Goal: Task Accomplishment & Management: Use online tool/utility

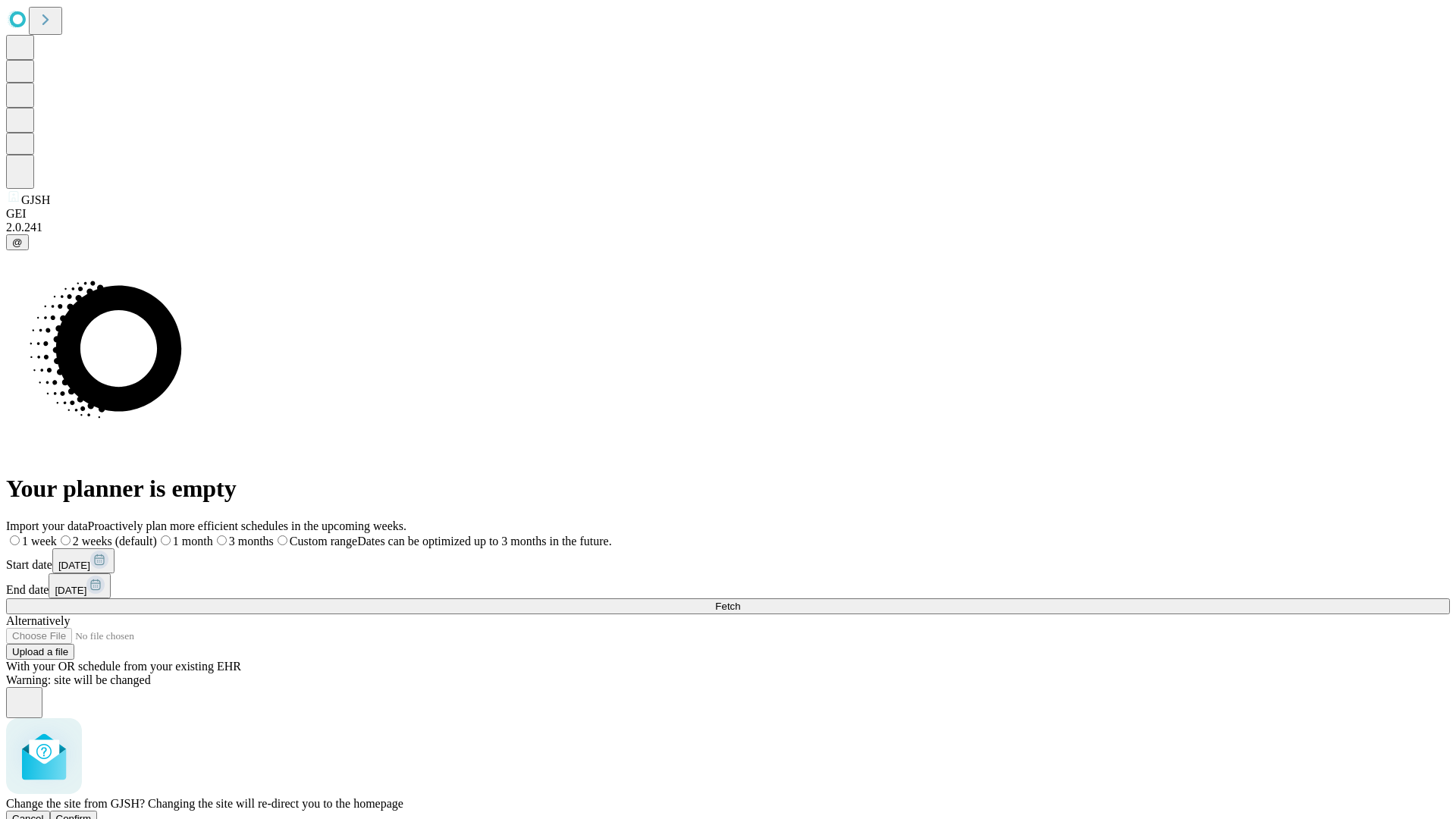
click at [91, 813] on span "Confirm" at bounding box center [74, 818] width 36 height 12
click at [184, 534] on label "1 month" at bounding box center [160, 540] width 47 height 13
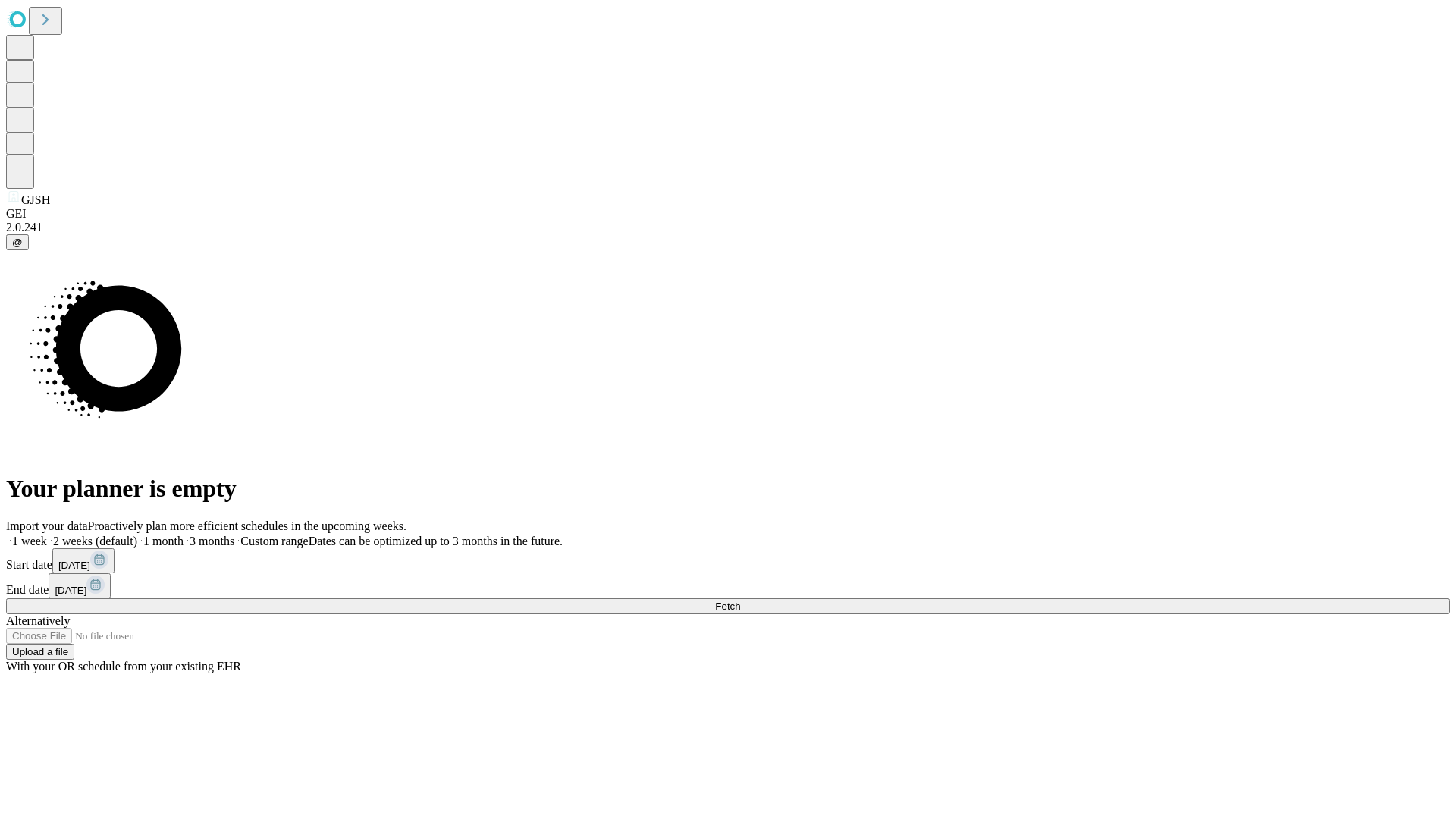
click at [741, 600] on span "Fetch" at bounding box center [728, 606] width 25 height 12
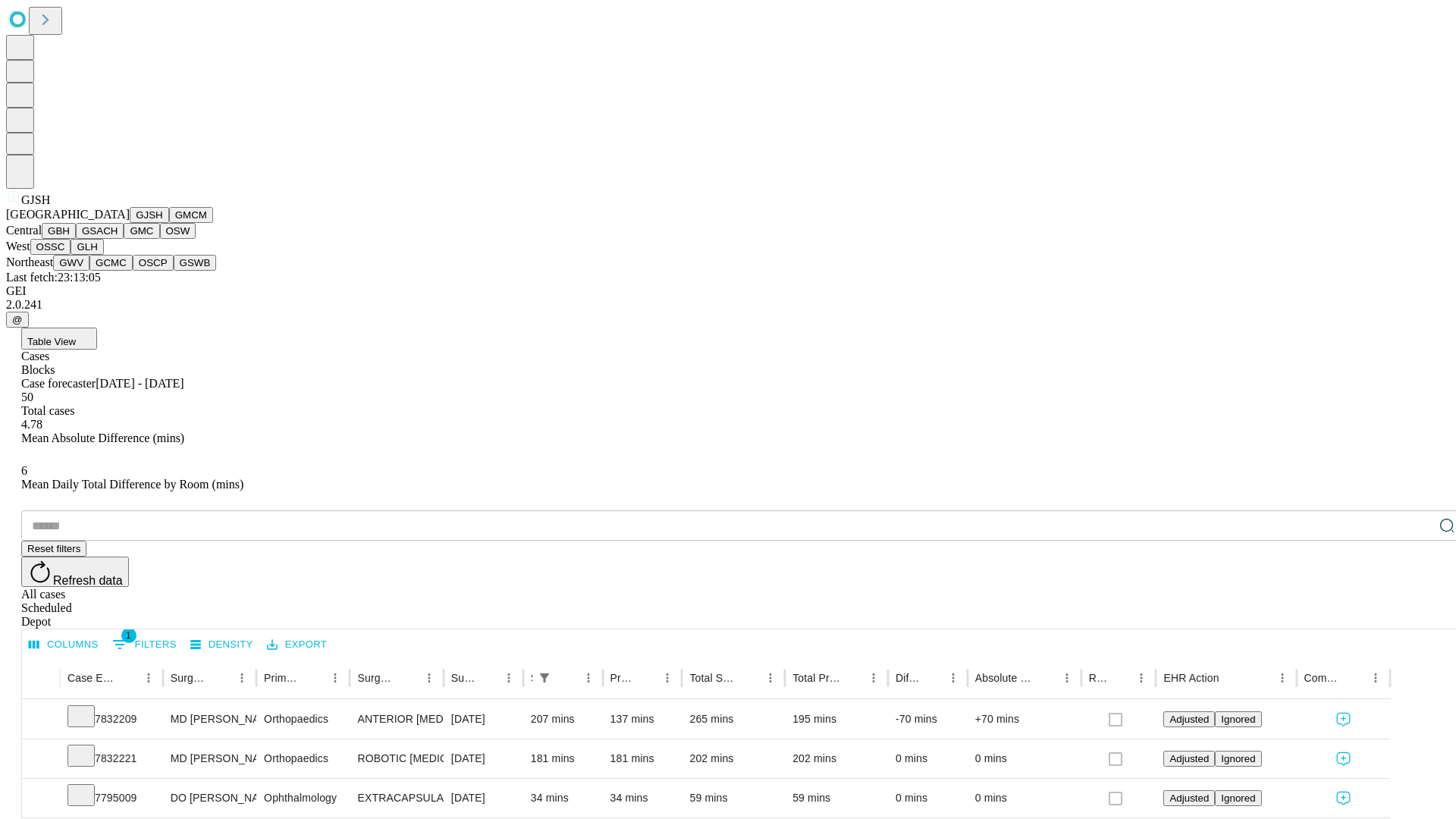
click at [169, 223] on button "GMCM" at bounding box center [191, 215] width 44 height 16
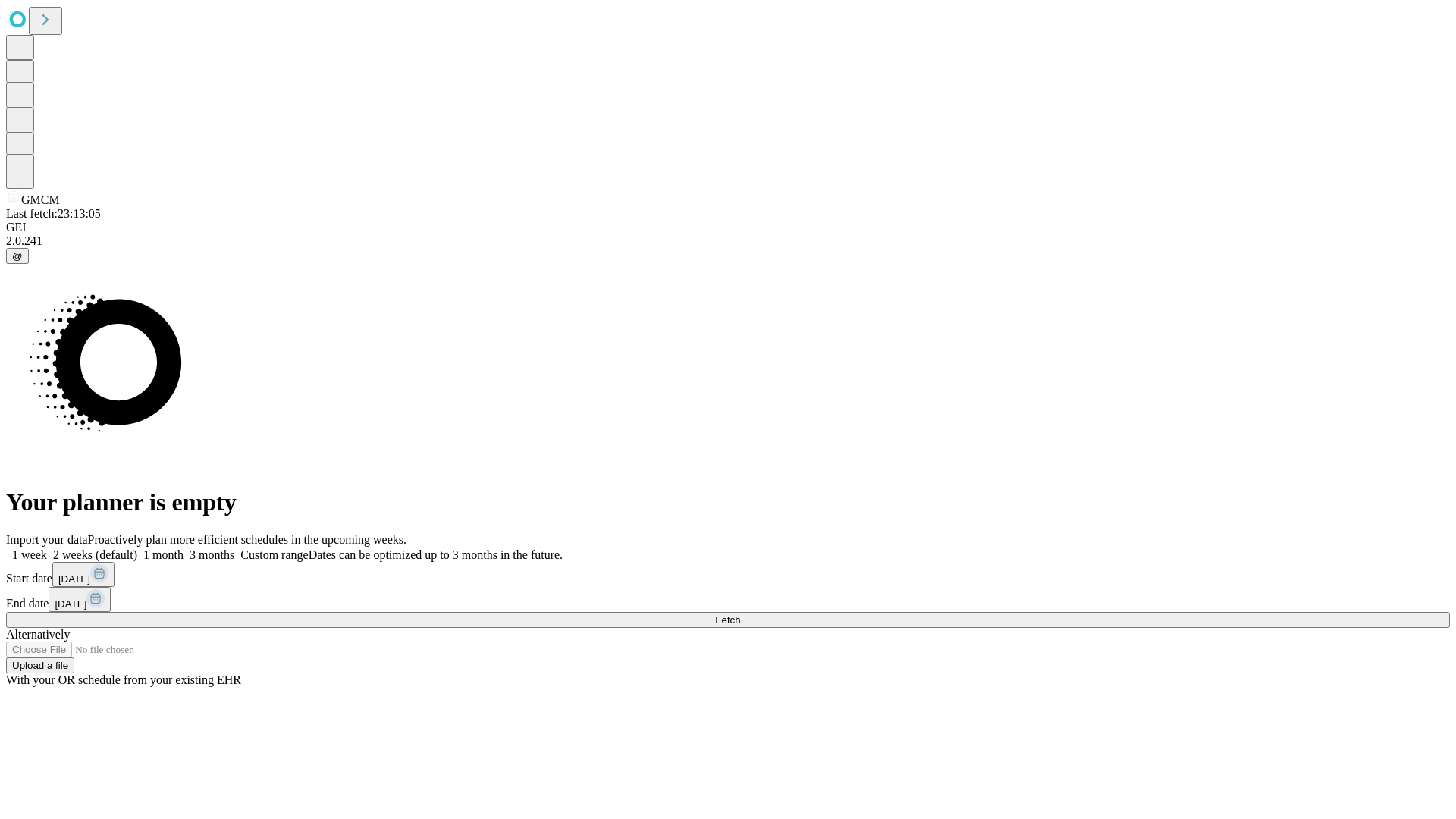
click at [184, 548] on label "1 month" at bounding box center [160, 555] width 47 height 13
click at [741, 614] on span "Fetch" at bounding box center [728, 619] width 25 height 12
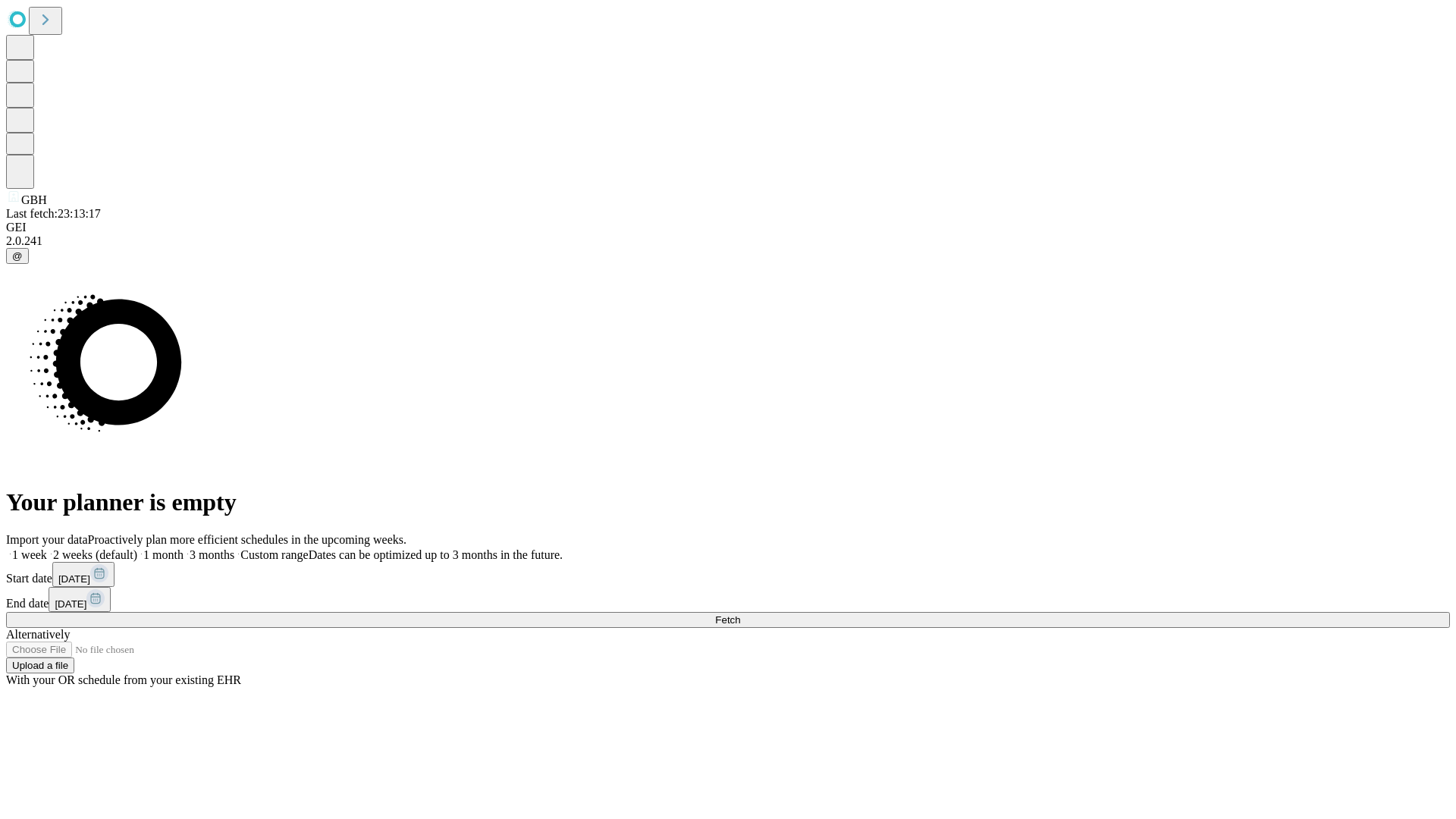
click at [184, 548] on label "1 month" at bounding box center [160, 555] width 47 height 13
click at [741, 614] on span "Fetch" at bounding box center [728, 619] width 25 height 12
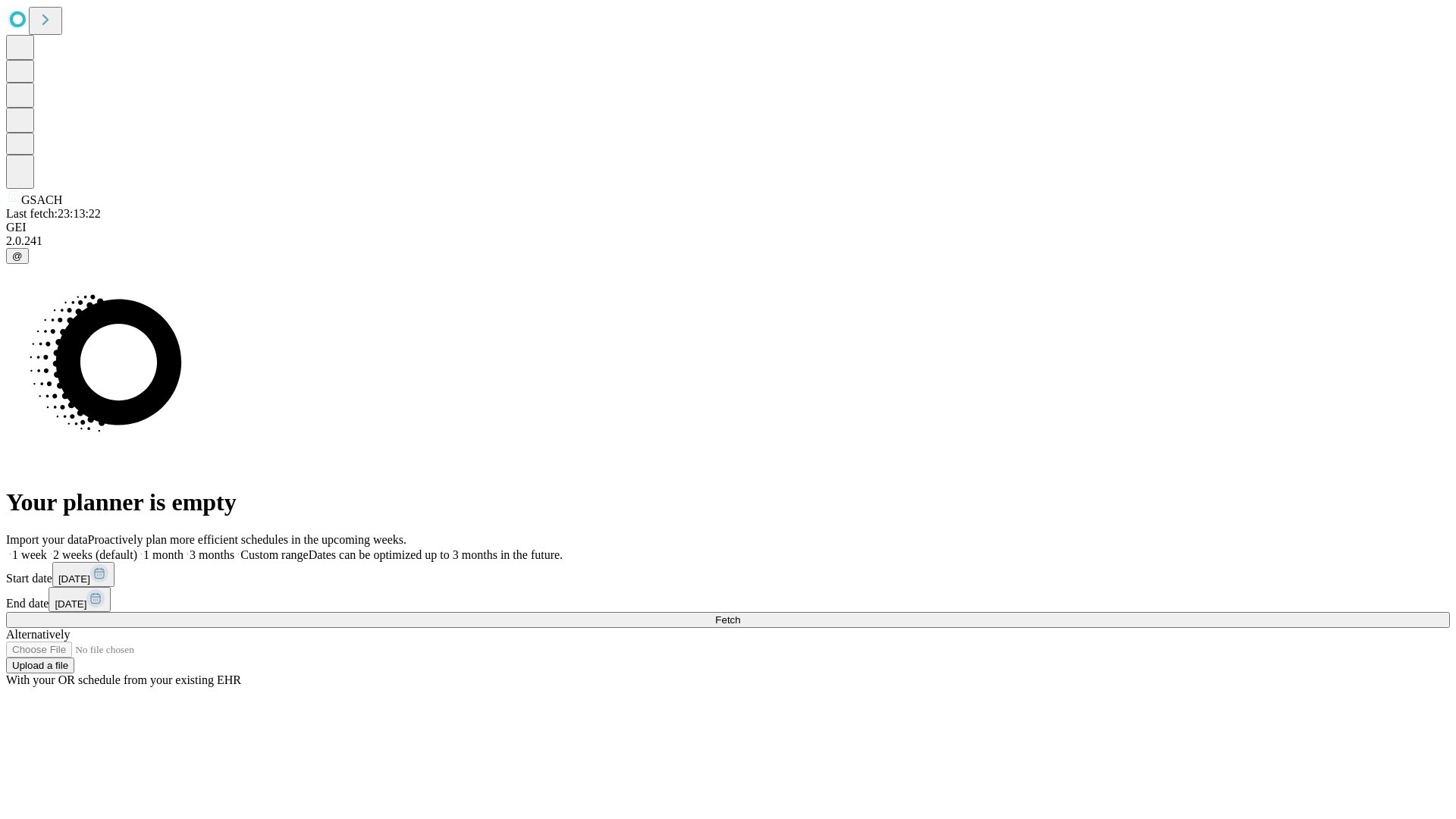
click at [184, 548] on label "1 month" at bounding box center [160, 555] width 47 height 13
click at [741, 614] on span "Fetch" at bounding box center [728, 619] width 25 height 12
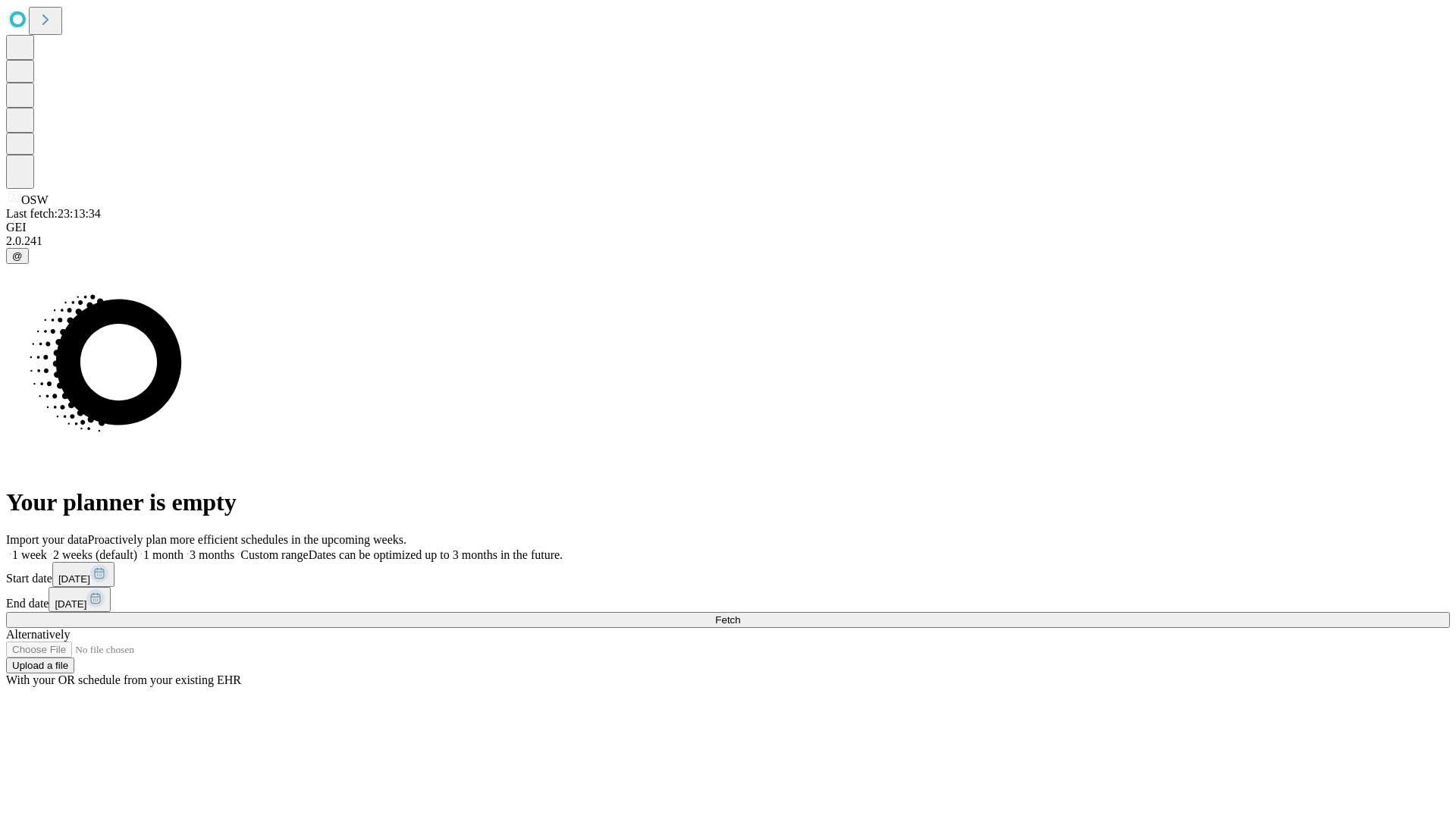
click at [184, 548] on label "1 month" at bounding box center [160, 555] width 47 height 13
click at [741, 614] on span "Fetch" at bounding box center [728, 619] width 25 height 12
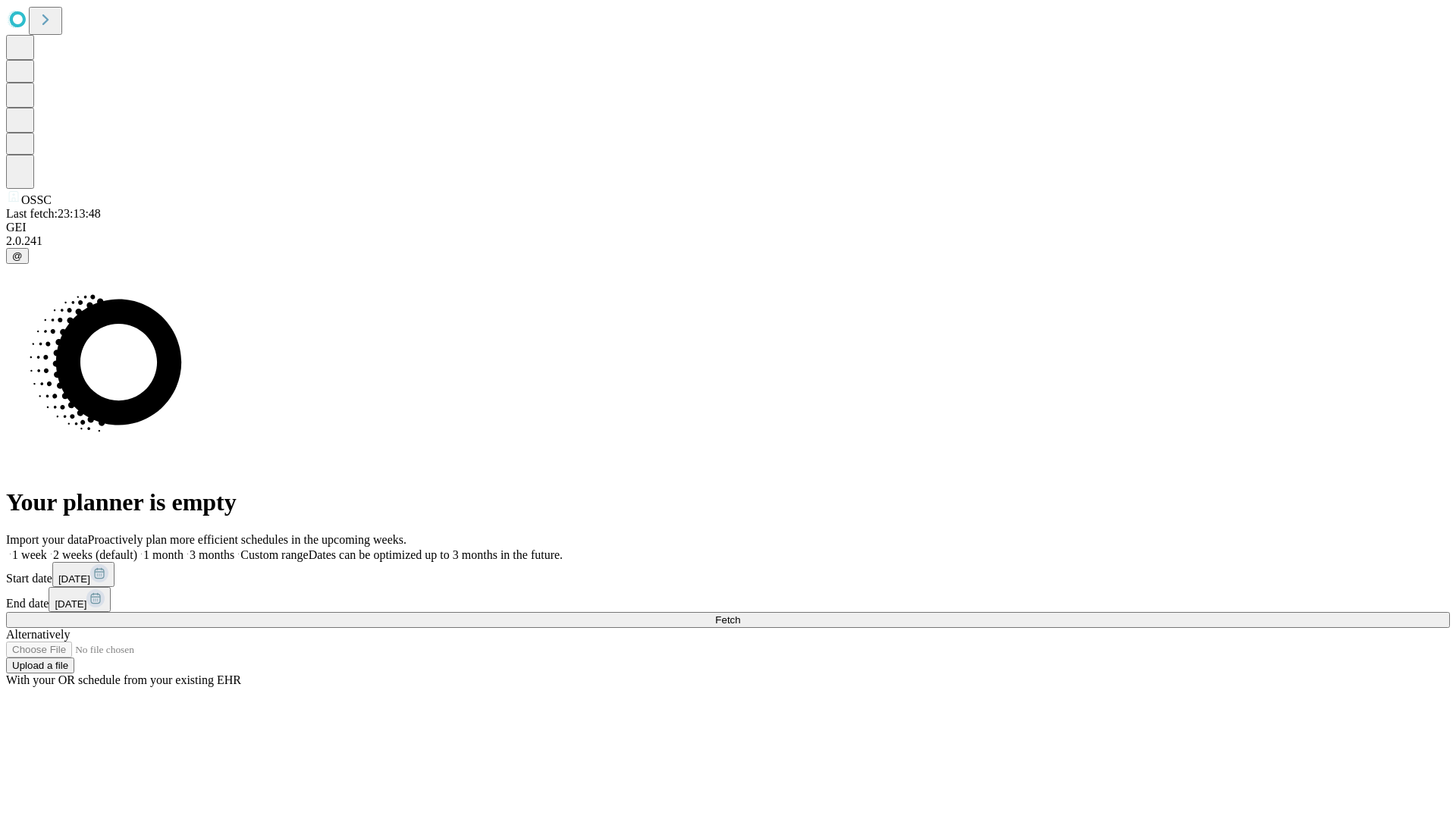
click at [184, 548] on label "1 month" at bounding box center [160, 555] width 47 height 13
click at [741, 614] on span "Fetch" at bounding box center [728, 619] width 25 height 12
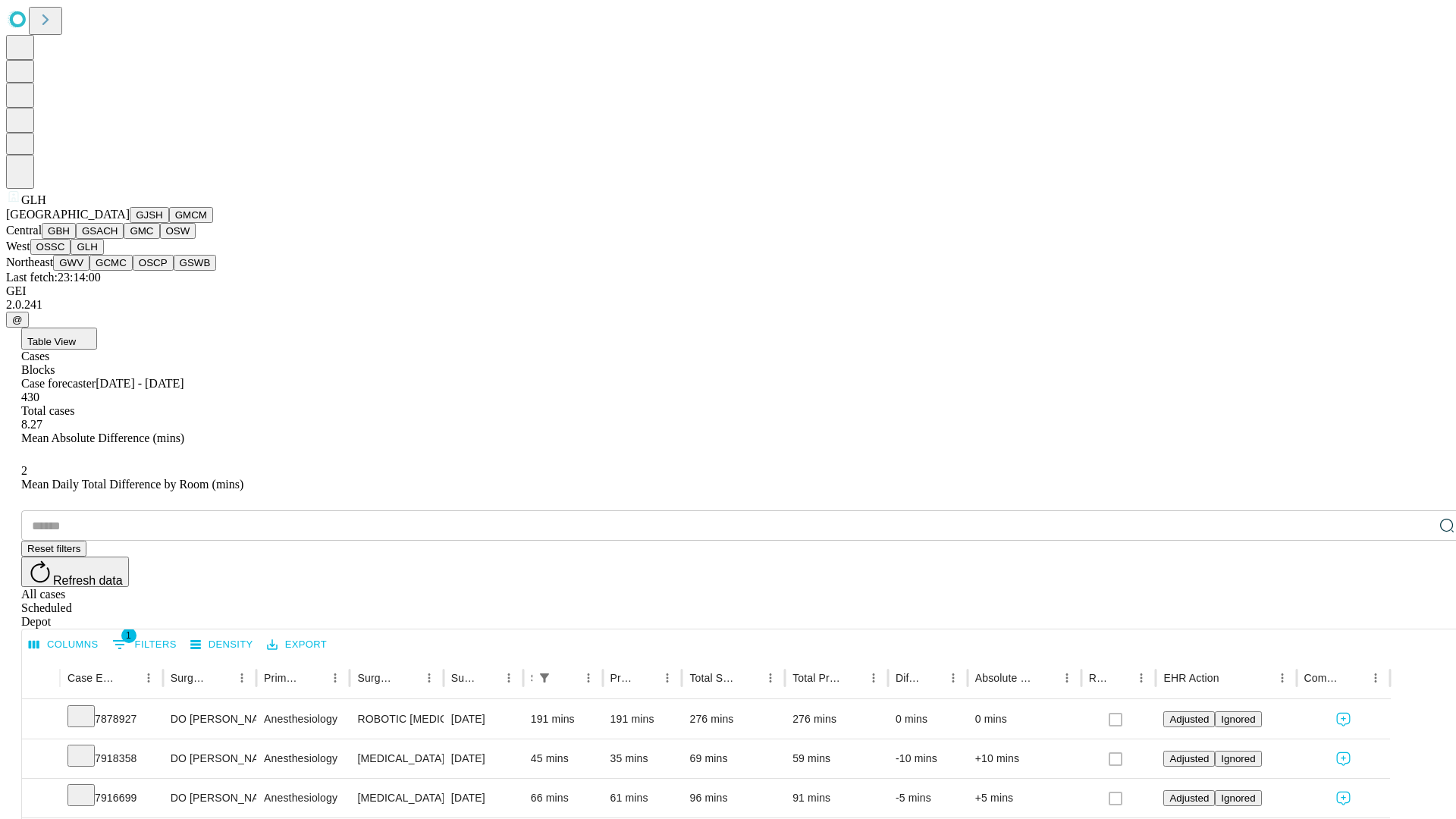
click at [90, 271] on button "GWV" at bounding box center [71, 263] width 37 height 16
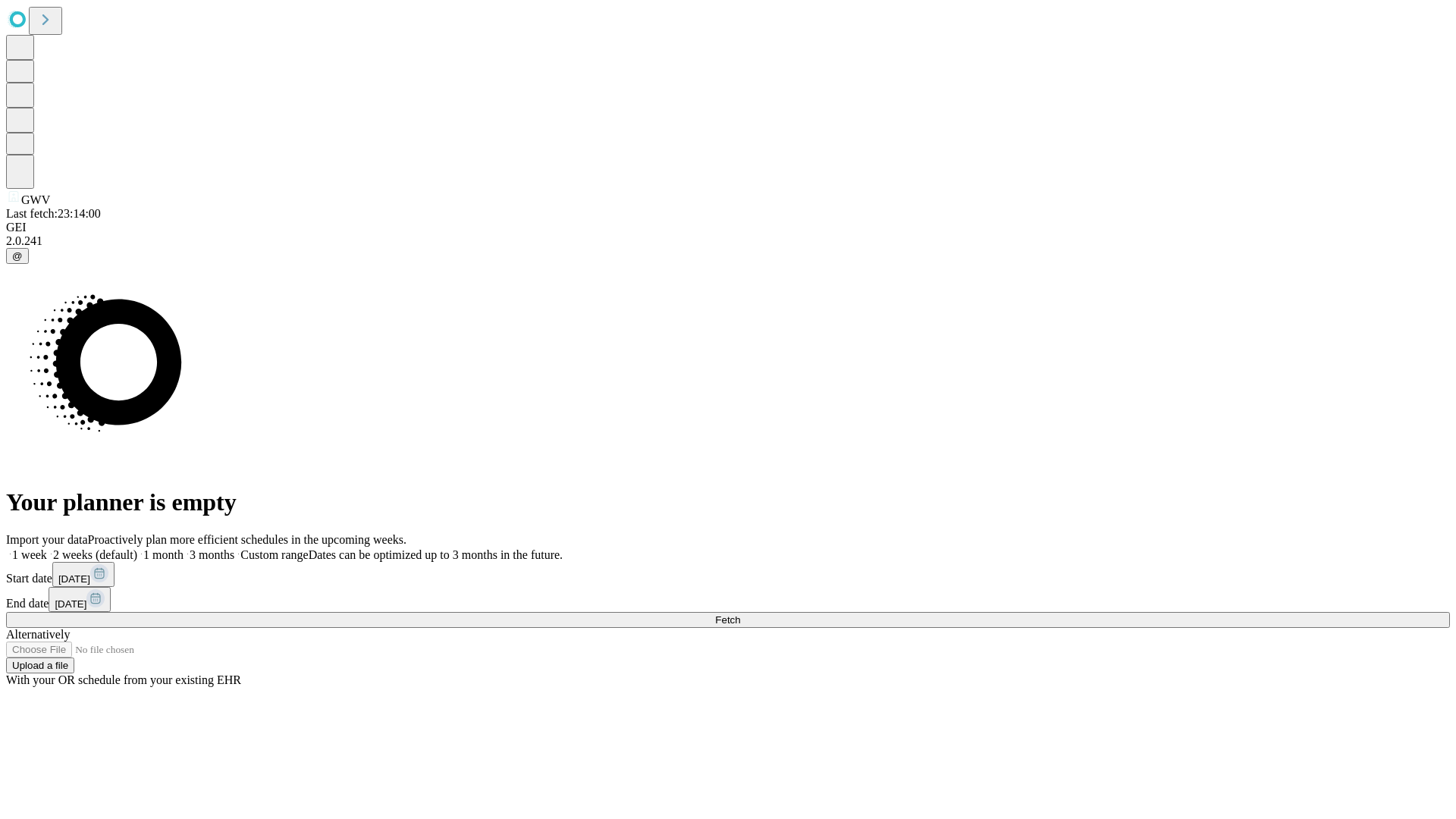
click at [184, 548] on label "1 month" at bounding box center [160, 555] width 47 height 13
click at [741, 614] on span "Fetch" at bounding box center [728, 619] width 25 height 12
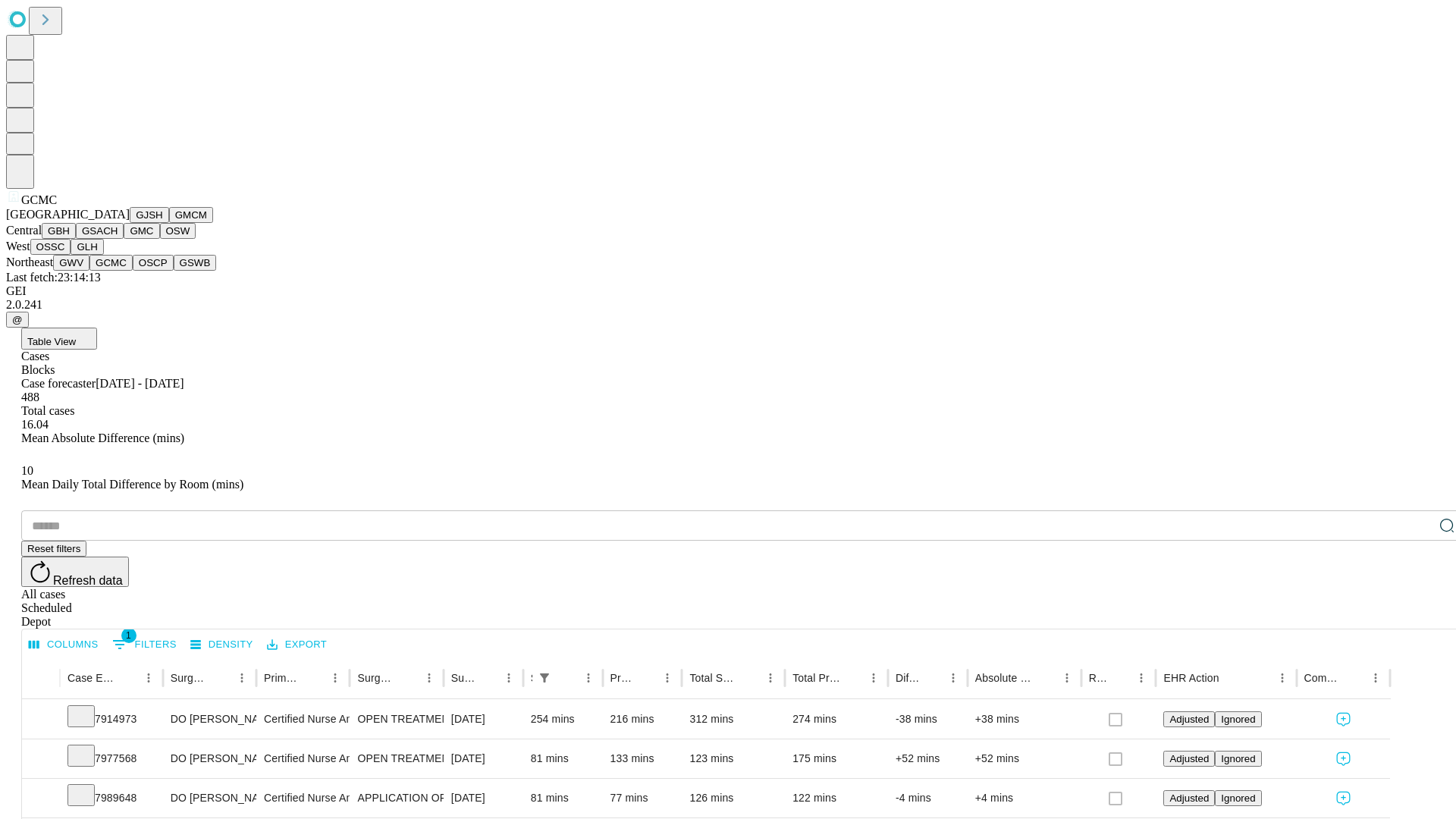
click at [133, 271] on button "OSCP" at bounding box center [153, 263] width 41 height 16
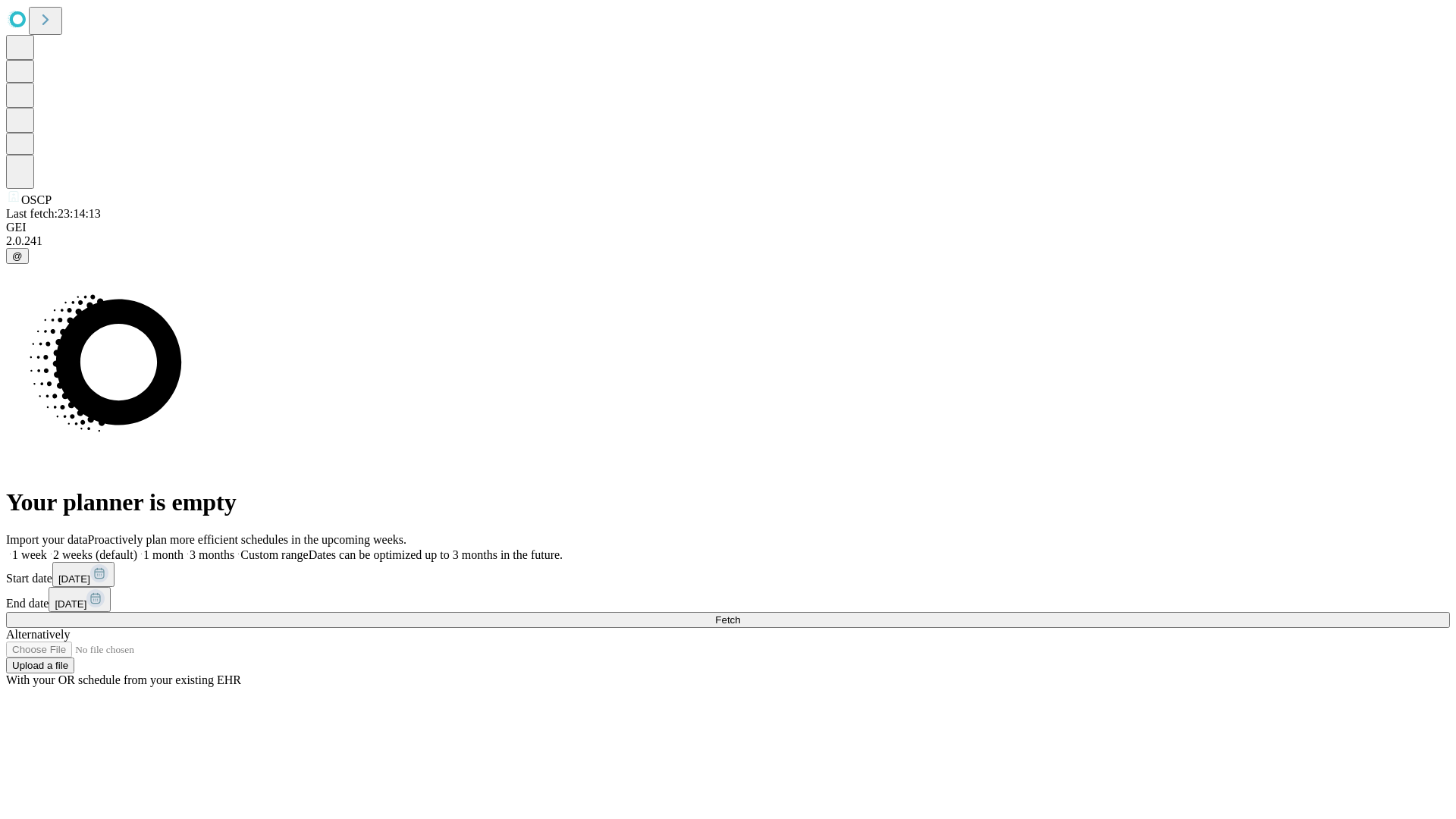
click at [184, 548] on label "1 month" at bounding box center [160, 555] width 47 height 13
click at [741, 614] on span "Fetch" at bounding box center [728, 619] width 25 height 12
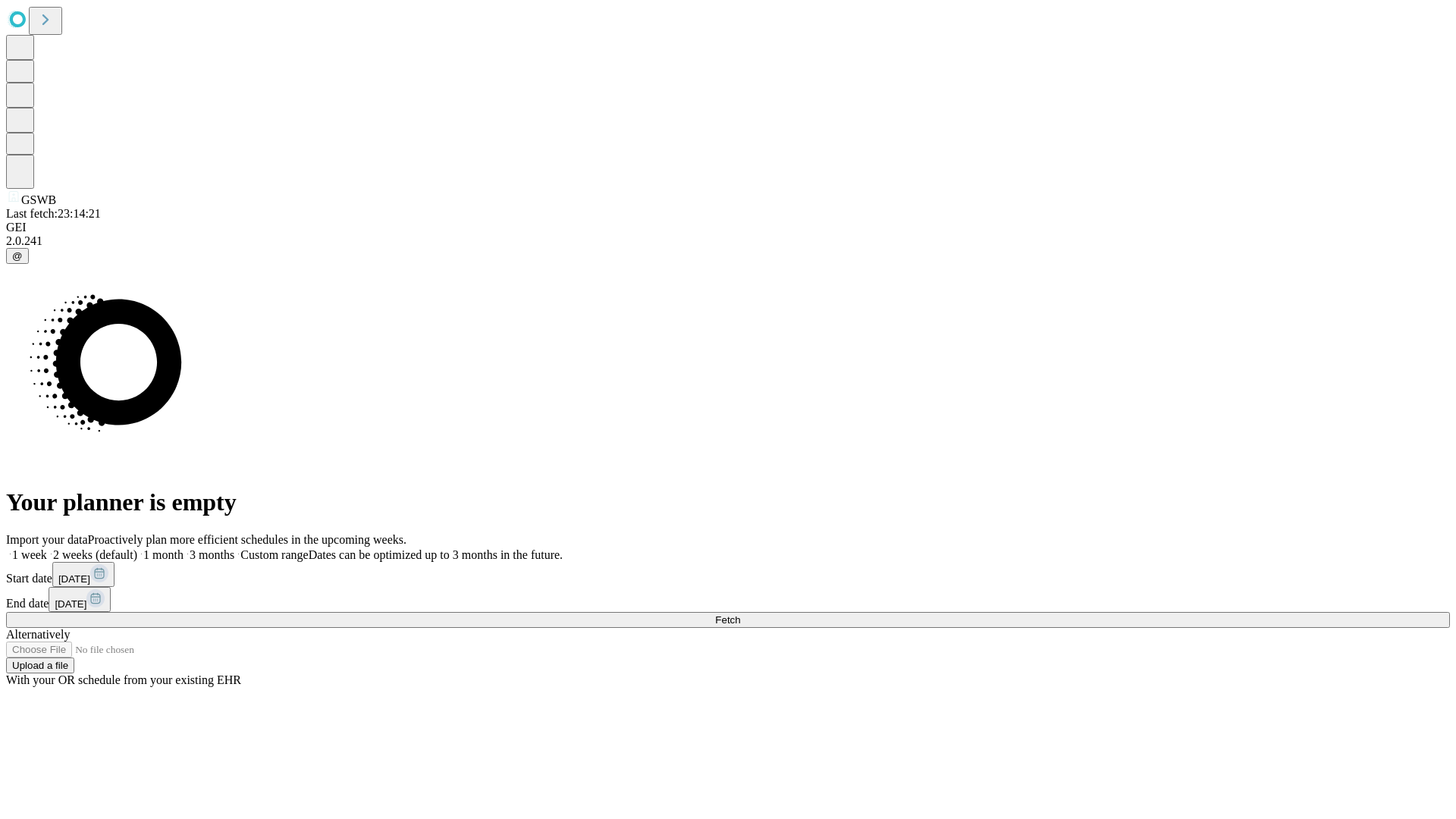
click at [184, 548] on label "1 month" at bounding box center [160, 555] width 47 height 13
click at [741, 614] on span "Fetch" at bounding box center [728, 619] width 25 height 12
